Goal: Task Accomplishment & Management: Manage account settings

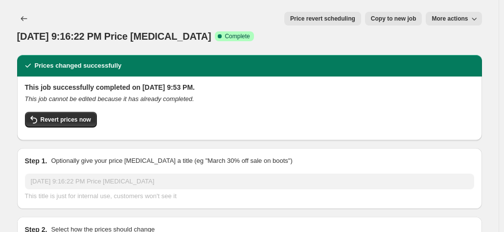
select select "by"
select select "no_change"
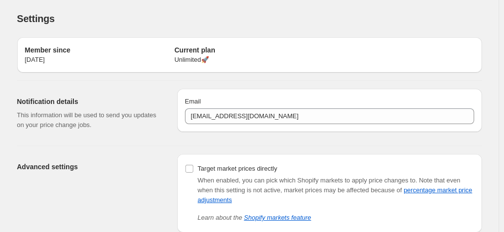
click at [260, 106] on div "Email [EMAIL_ADDRESS][DOMAIN_NAME]" at bounding box center [329, 109] width 289 height 27
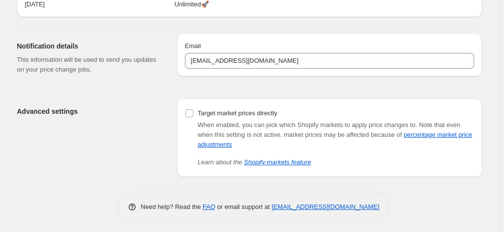
scroll to position [56, 0]
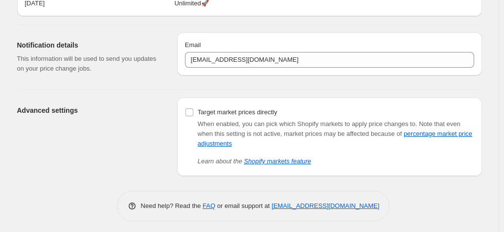
click at [143, 147] on div "Advanced settings" at bounding box center [93, 136] width 152 height 78
click at [102, 103] on div "Advanced settings" at bounding box center [93, 136] width 152 height 78
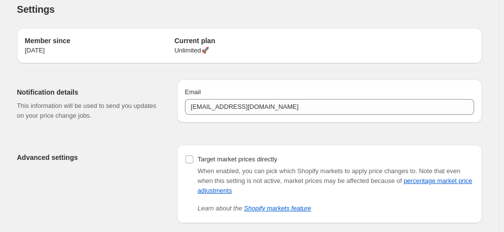
scroll to position [11, 0]
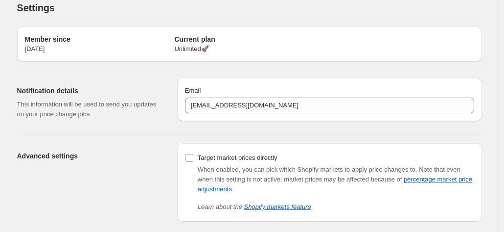
click at [187, 56] on div "Member since [DATE] Current plan Unlimited 🚀" at bounding box center [249, 43] width 465 height 35
